Goal: Navigation & Orientation: Find specific page/section

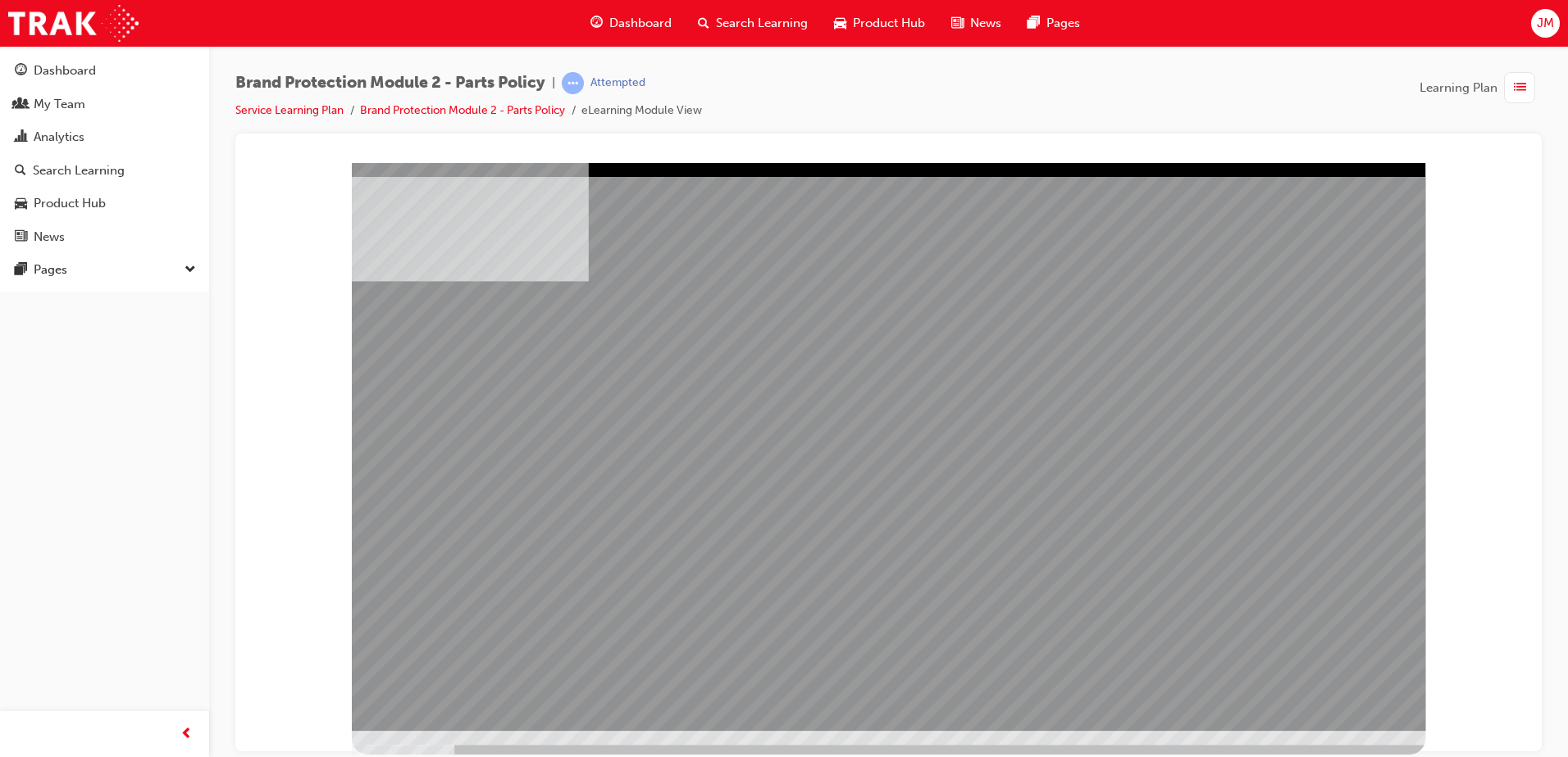
click at [1549, 22] on span "JM" at bounding box center [1545, 23] width 17 height 19
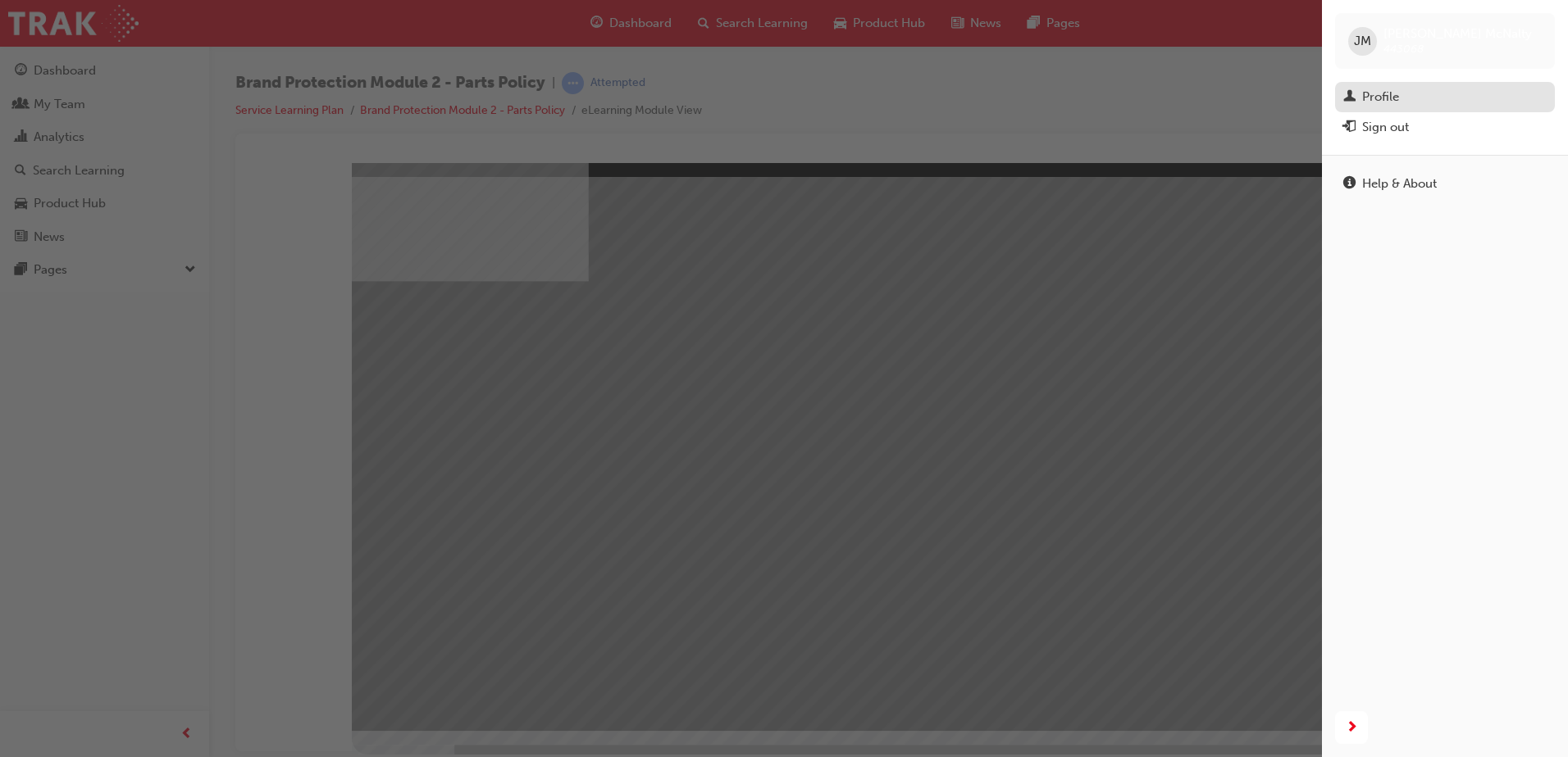
click at [1393, 111] on link "Profile" at bounding box center [1445, 97] width 220 height 30
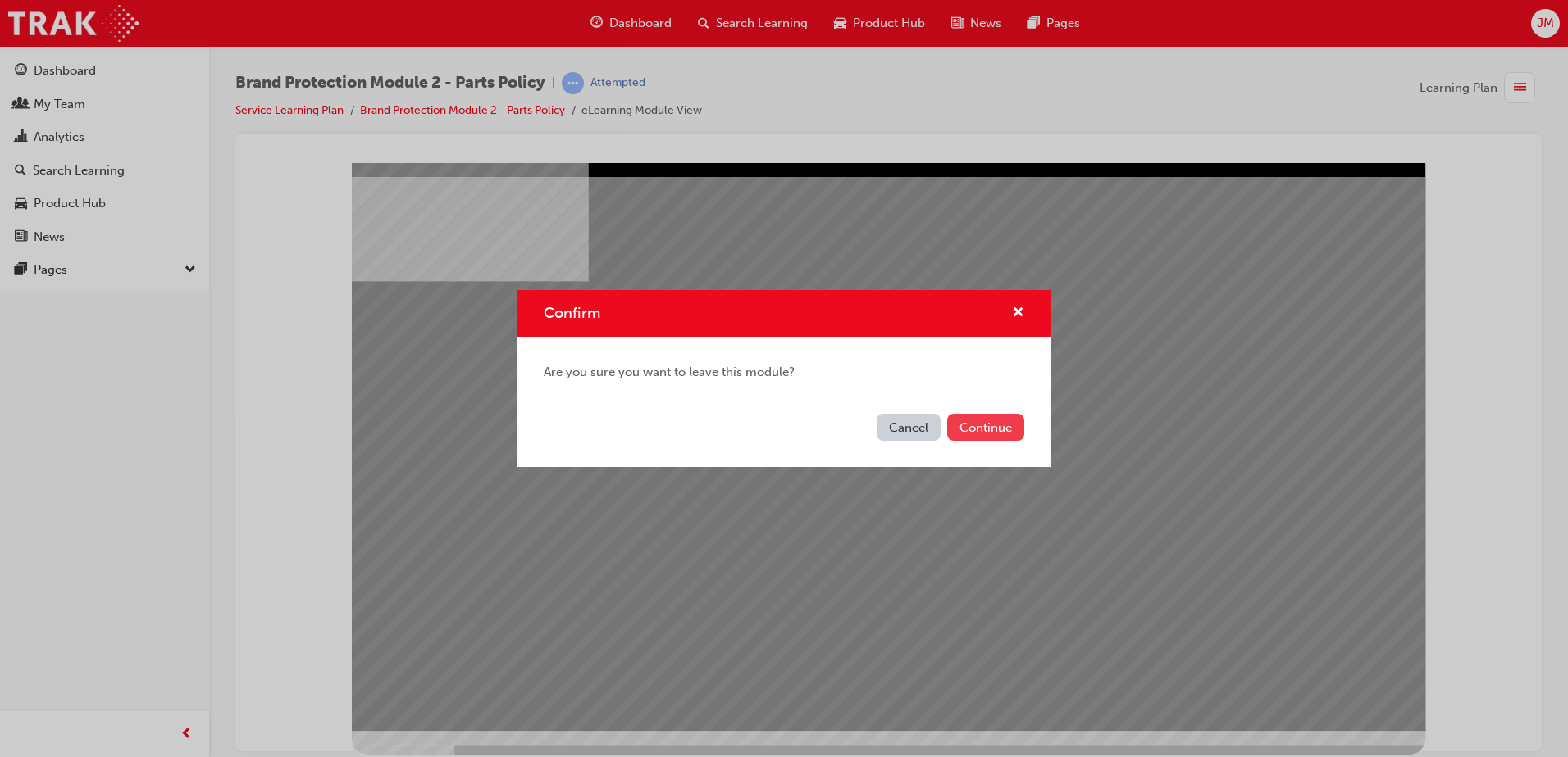
click at [988, 428] on button "Continue" at bounding box center [985, 428] width 77 height 27
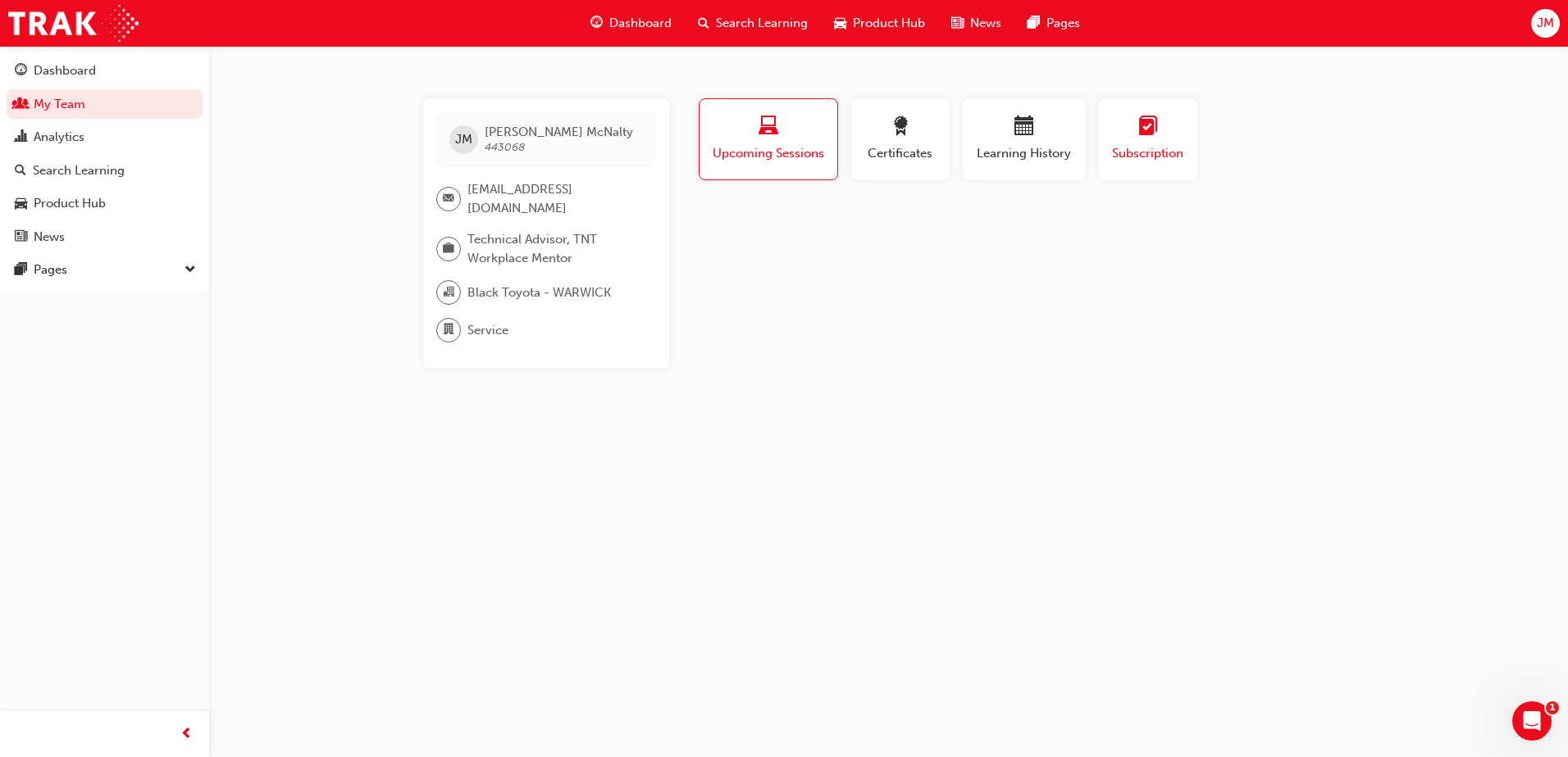
click at [1134, 145] on span "Subscription" at bounding box center [1147, 154] width 74 height 19
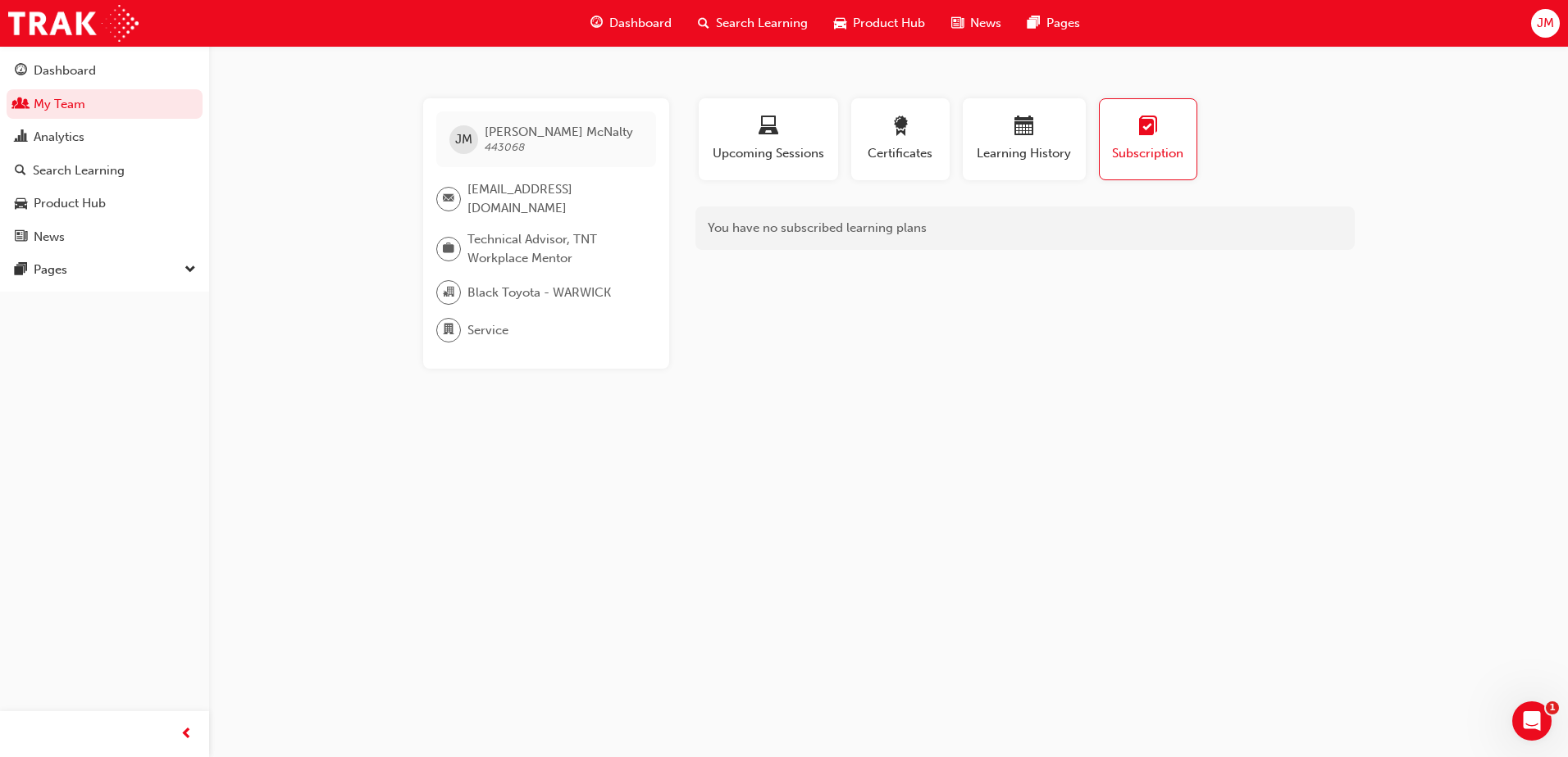
click at [1341, 115] on div "Profile Upcoming Sessions Certificates Learning History Subscription" at bounding box center [1024, 145] width 692 height 95
click at [1550, 25] on span "JM" at bounding box center [1545, 23] width 17 height 19
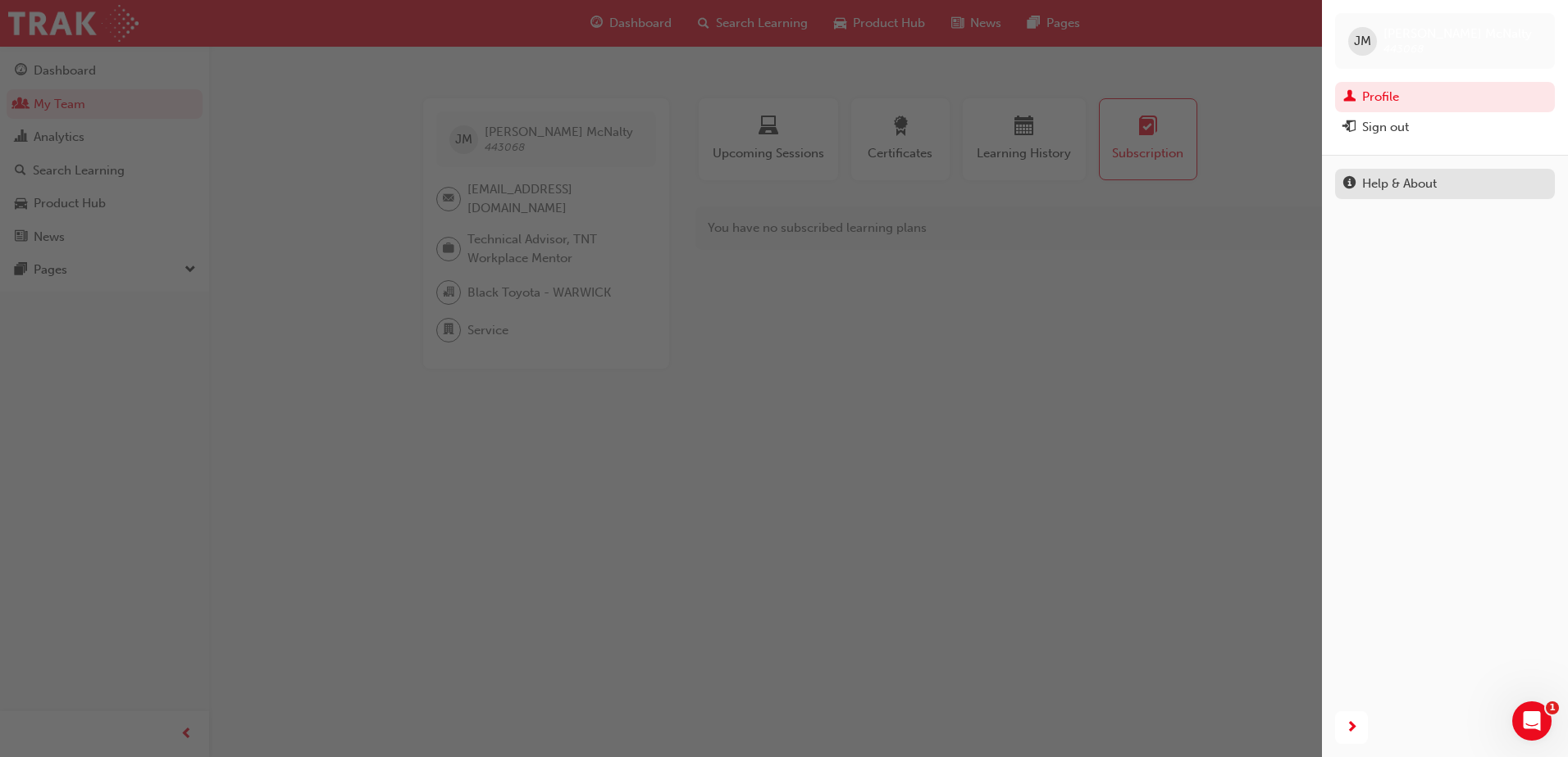
click at [1468, 190] on div "Help & About" at bounding box center [1445, 184] width 204 height 20
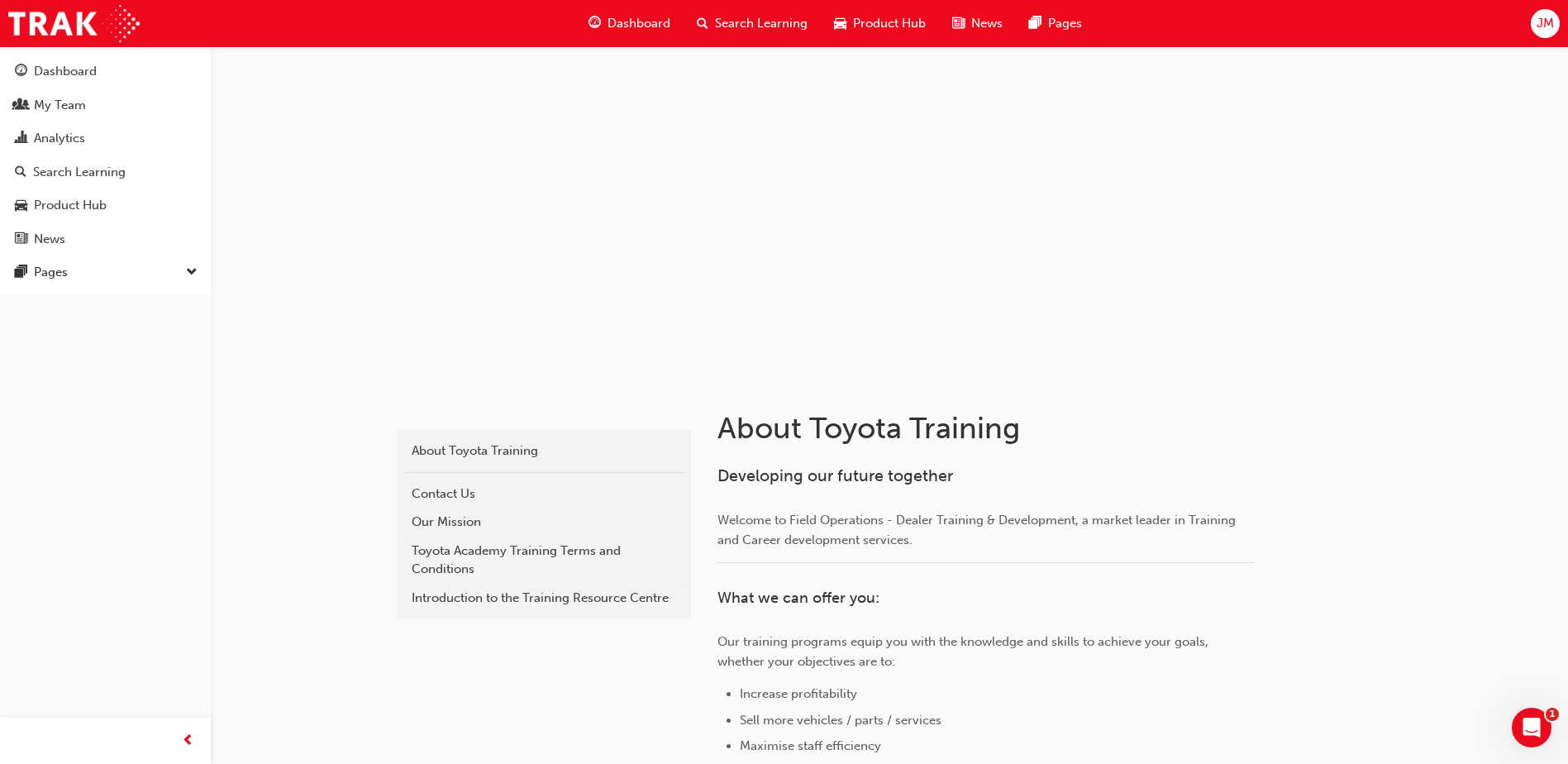
click at [1559, 25] on div "JM" at bounding box center [1546, 24] width 29 height 29
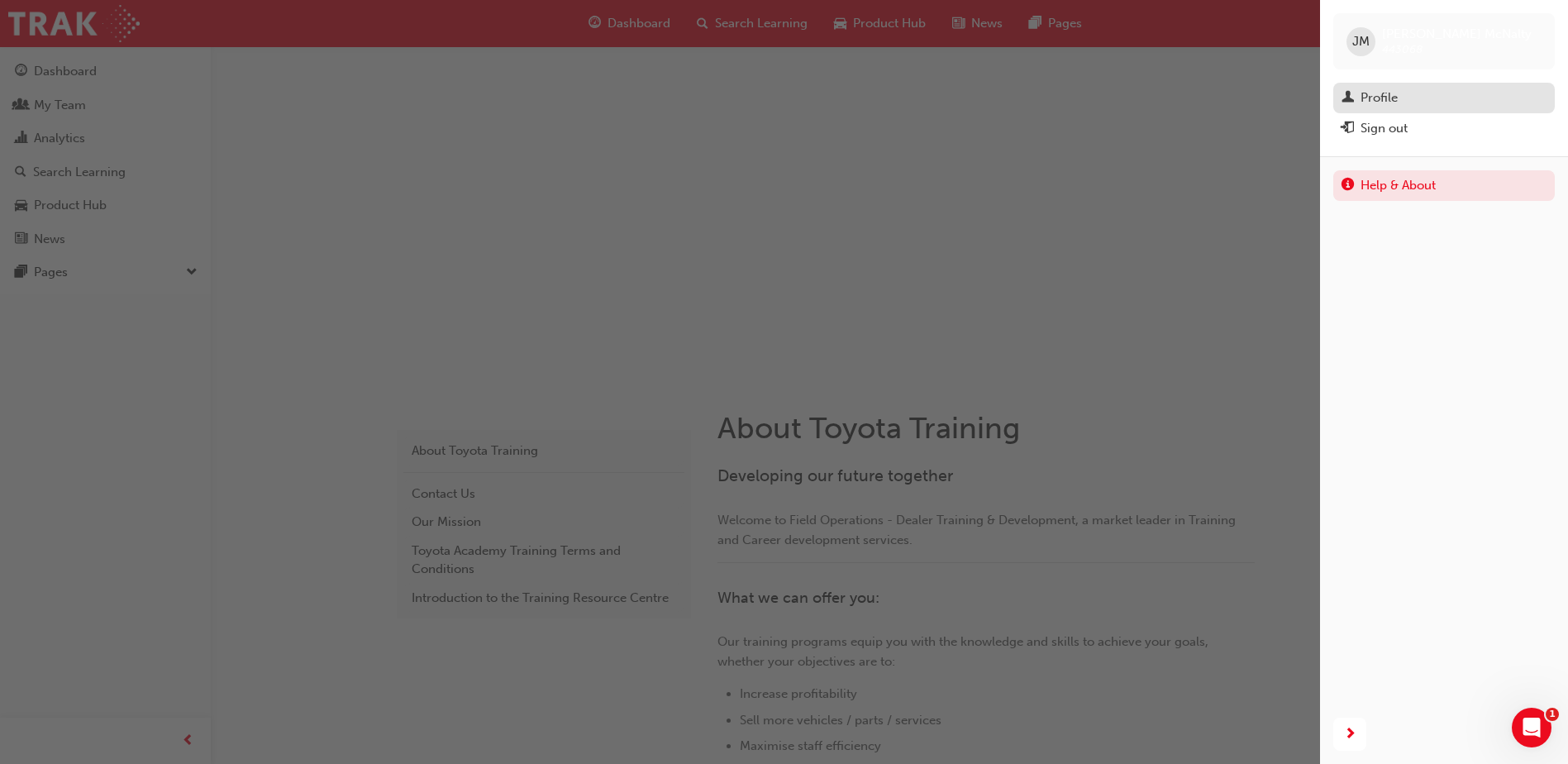
click at [1461, 104] on div "Profile" at bounding box center [1444, 98] width 205 height 20
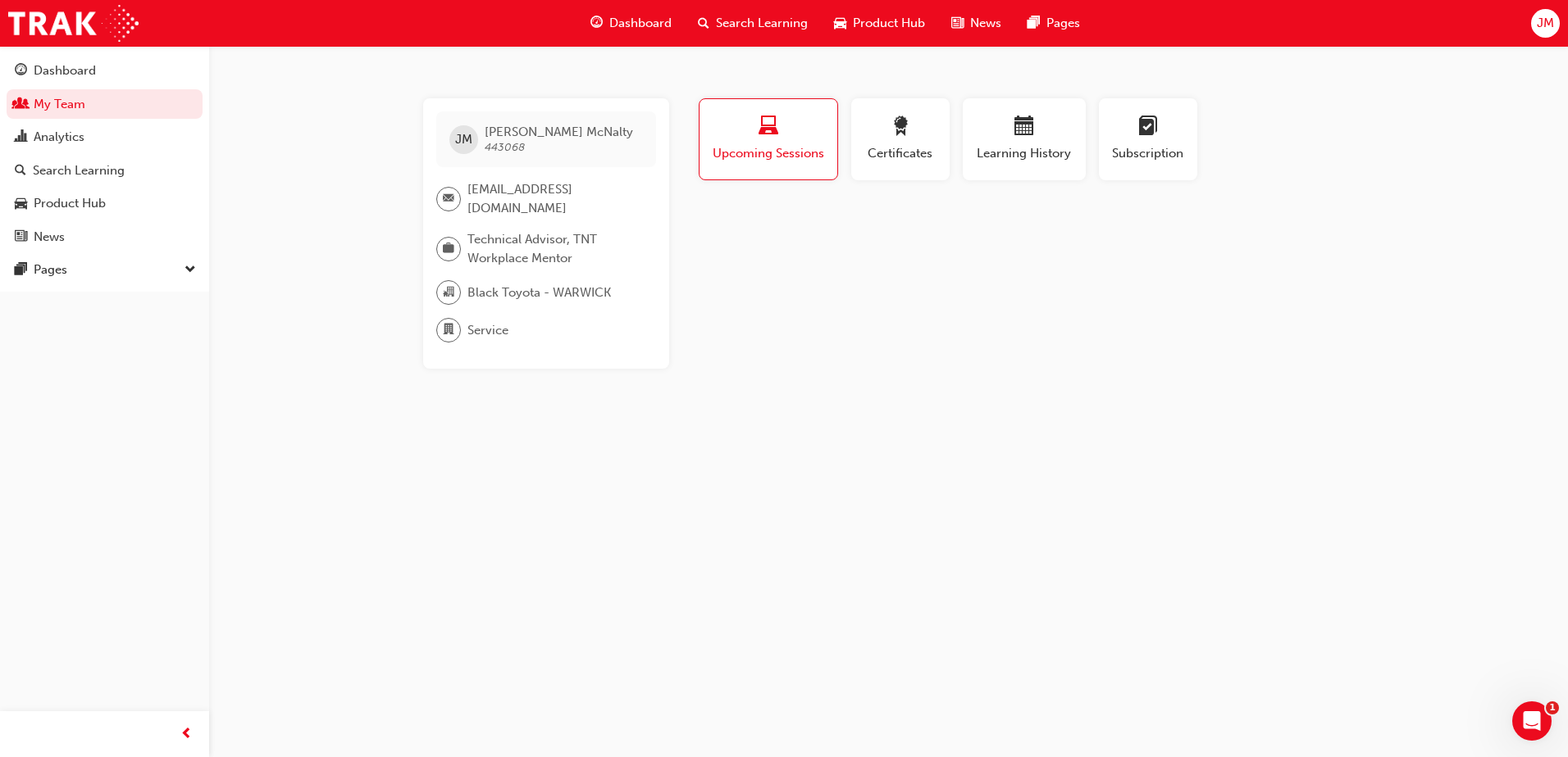
click at [656, 19] on span "Dashboard" at bounding box center [641, 23] width 63 height 19
